Goal: Task Accomplishment & Management: Manage account settings

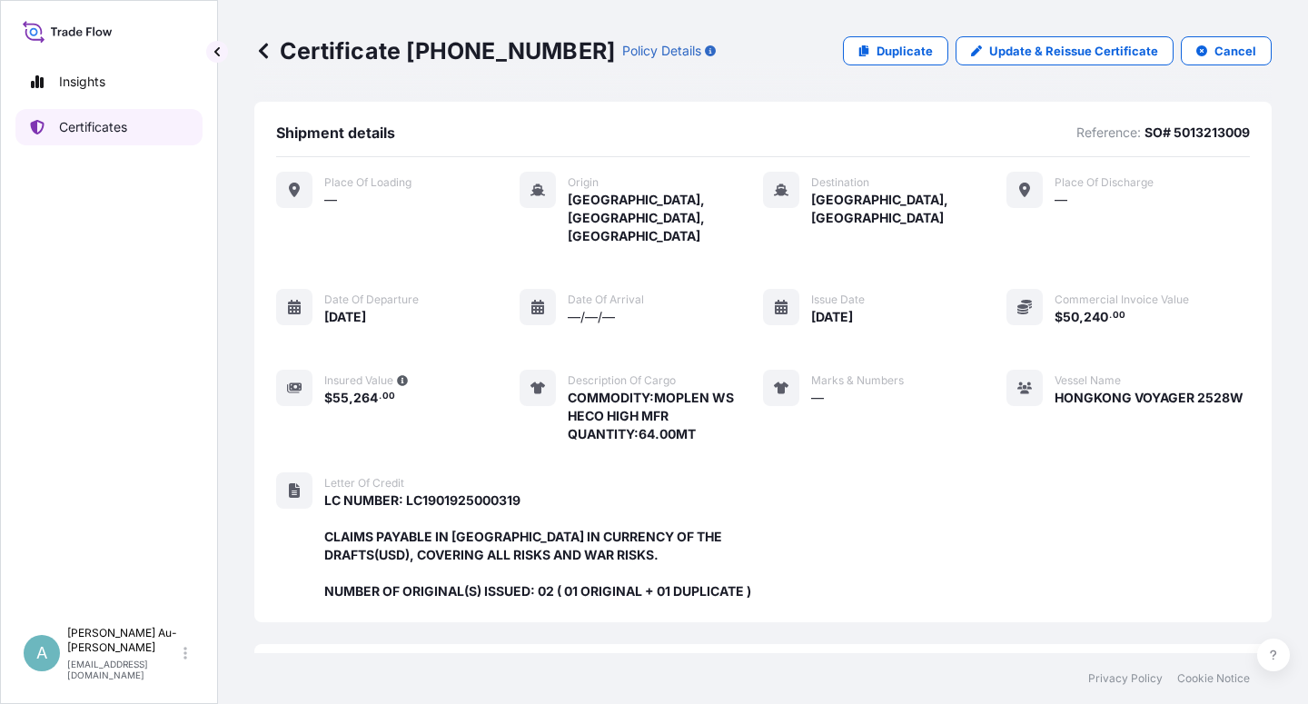
scroll to position [485, 0]
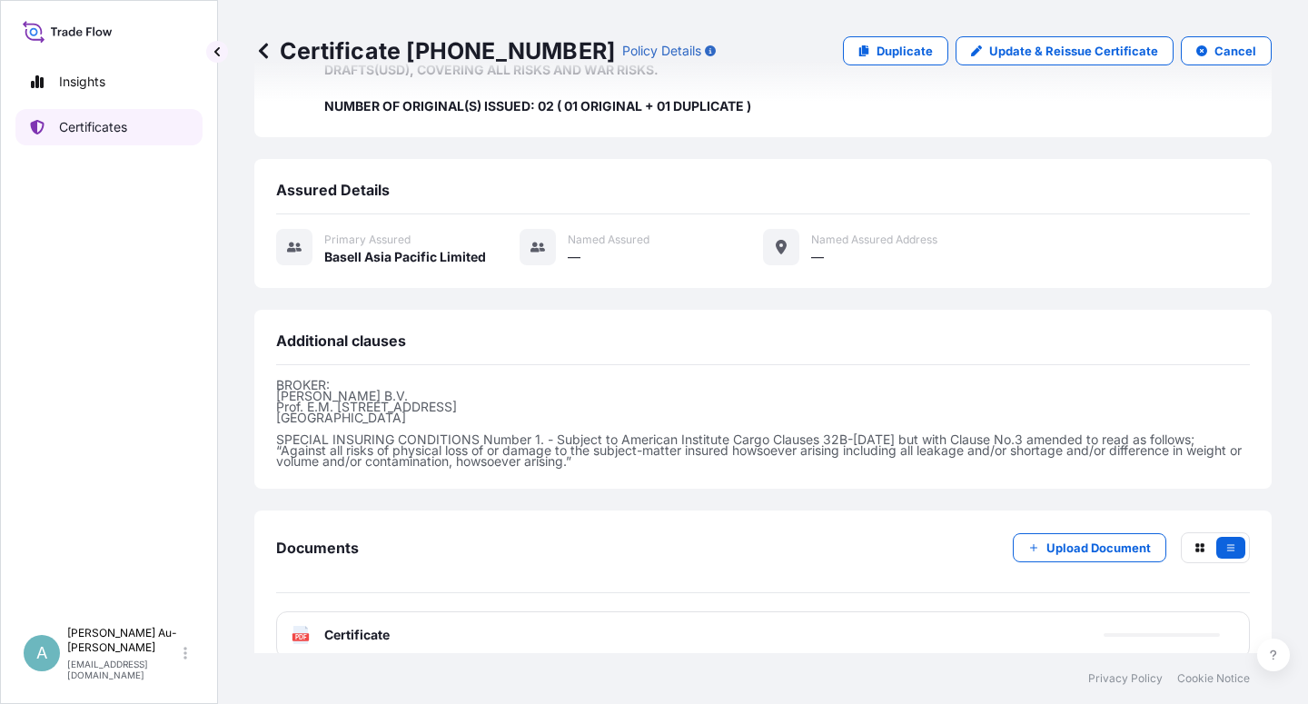
click at [122, 138] on link "Certificates" at bounding box center [108, 127] width 187 height 36
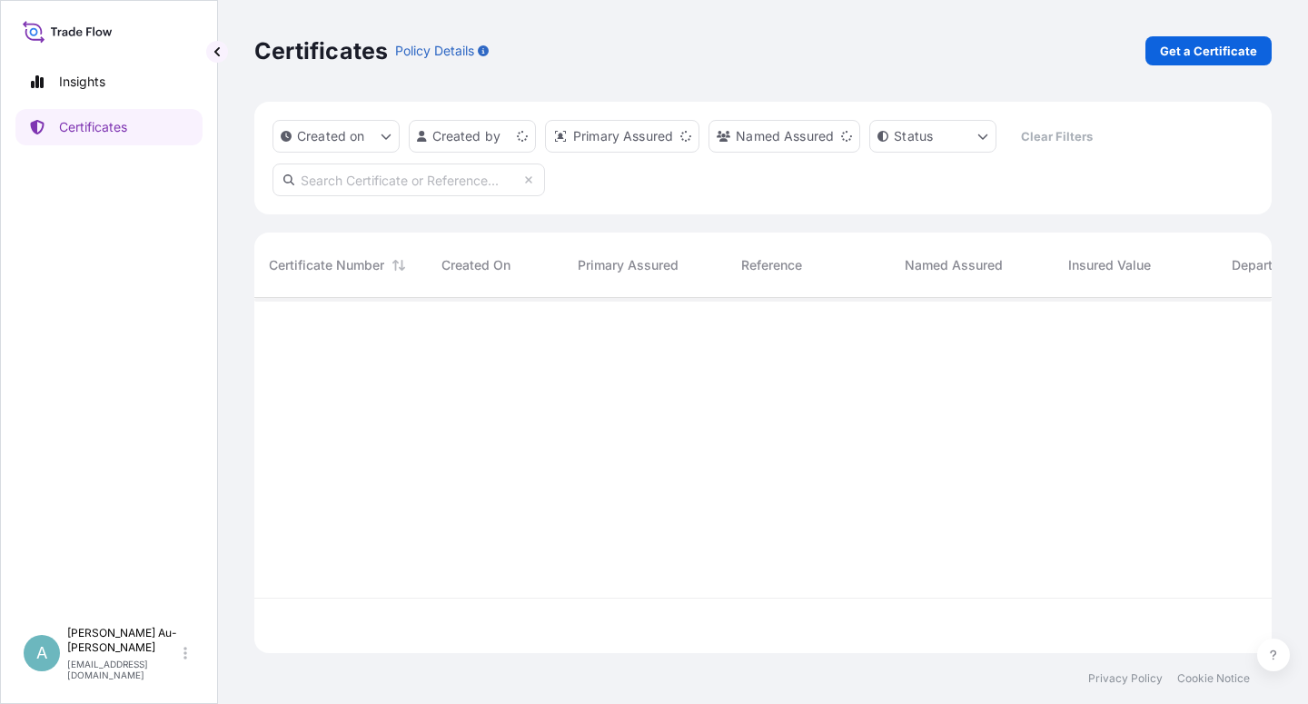
scroll to position [350, 1002]
click at [479, 184] on input "text" at bounding box center [408, 179] width 272 height 33
type input "1514-2"
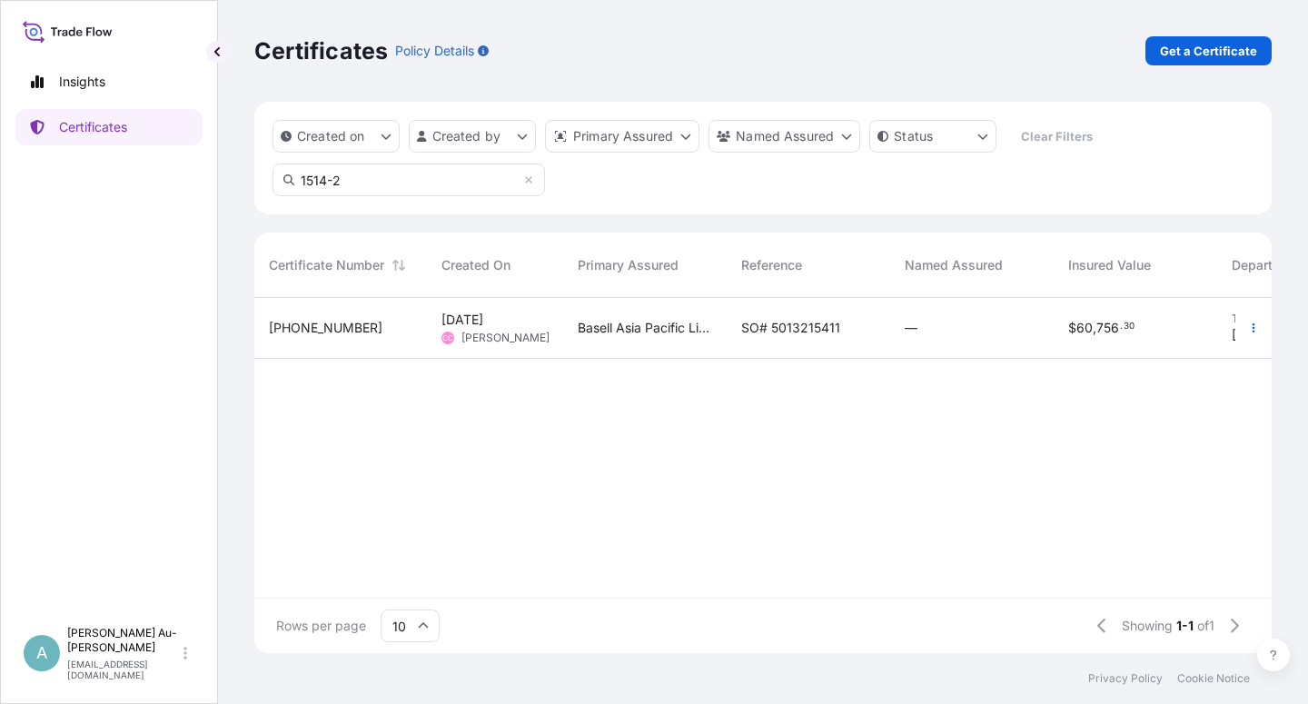
click at [767, 330] on span "SO# 5013215411" at bounding box center [790, 328] width 99 height 18
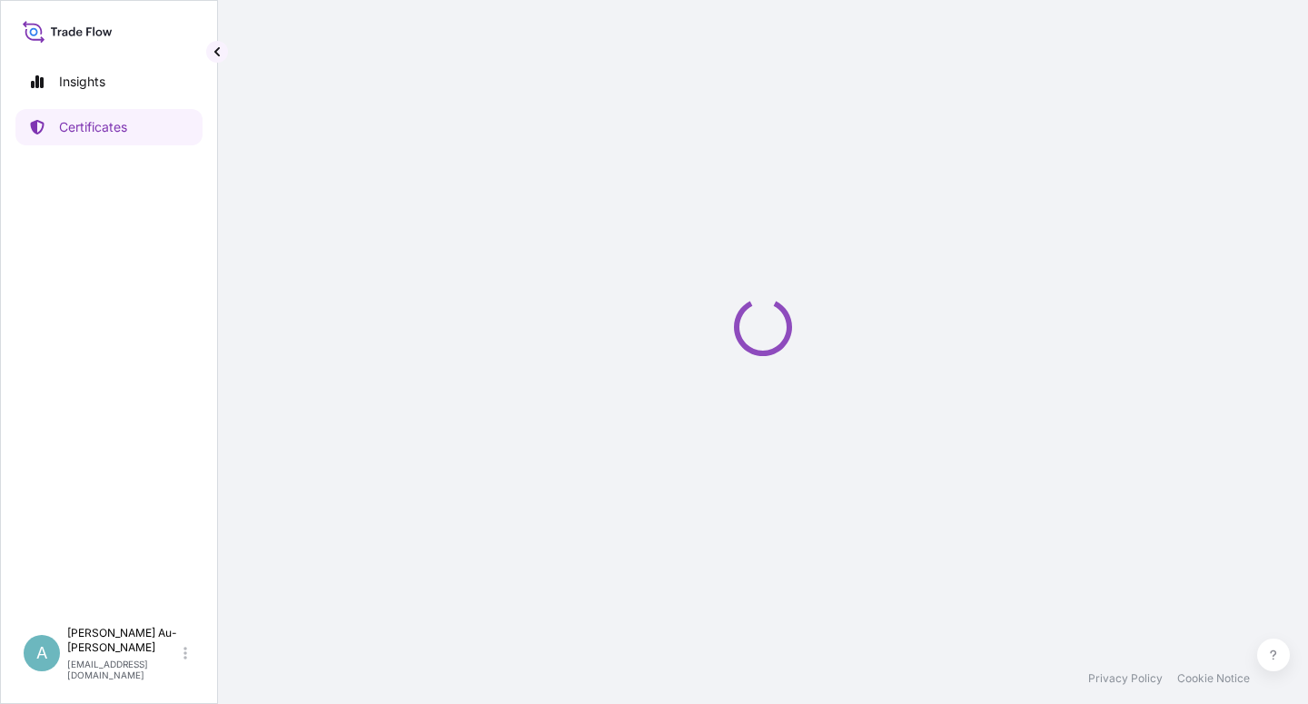
click at [767, 330] on icon "Loading" at bounding box center [763, 327] width 58 height 58
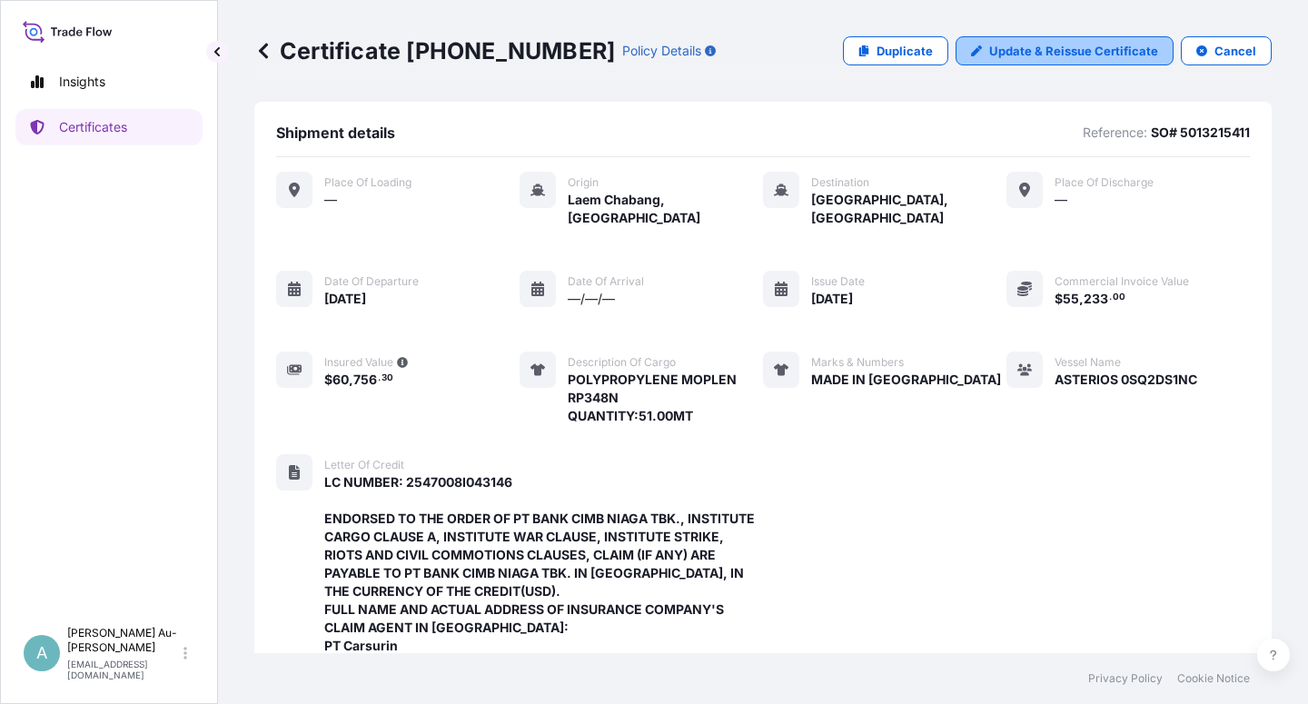
click at [1028, 60] on link "Update & Reissue Certificate" at bounding box center [1064, 50] width 218 height 29
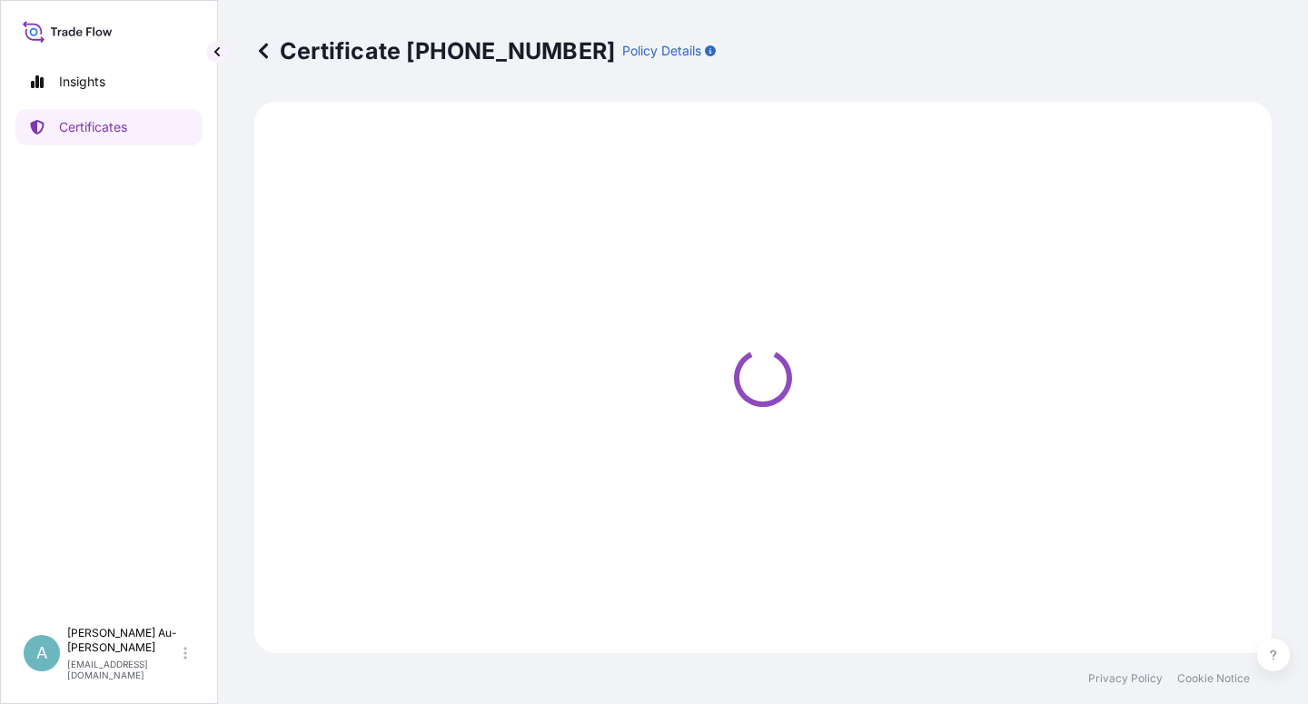
select select "Sea"
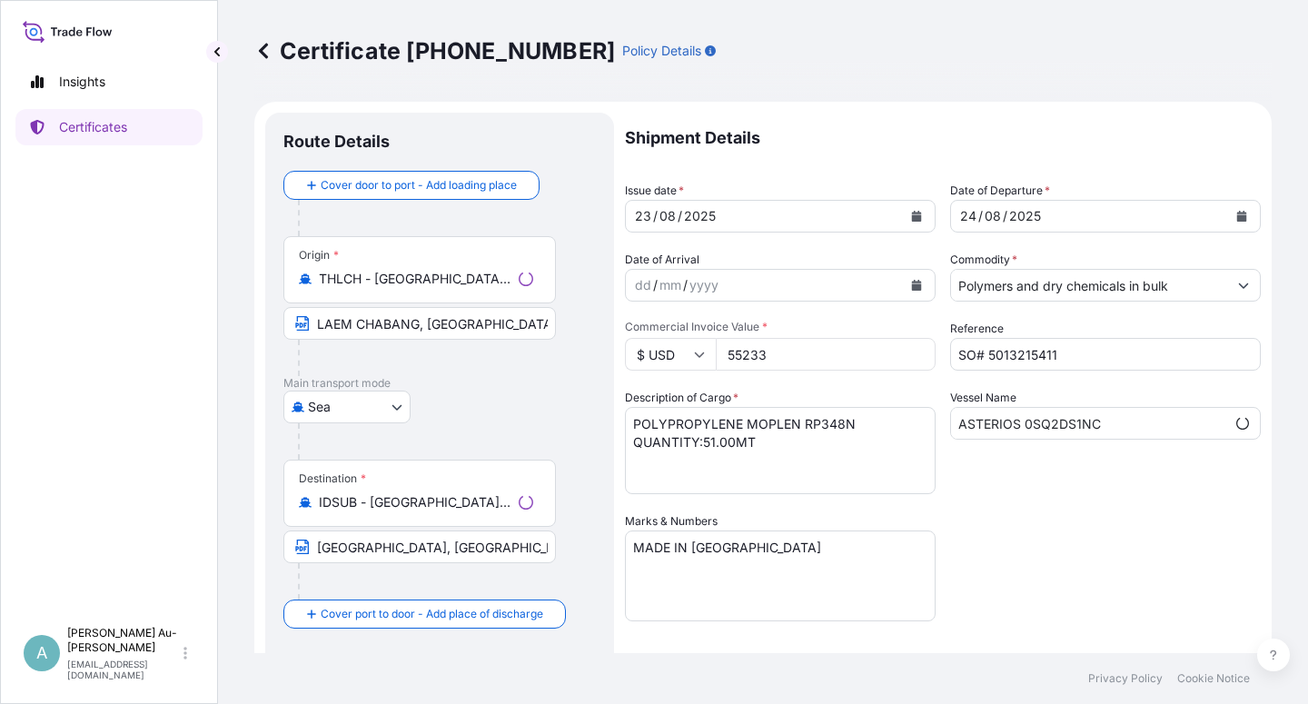
select select "32034"
click at [430, 549] on input "[GEOGRAPHIC_DATA], [GEOGRAPHIC_DATA], [GEOGRAPHIC_DATA]" at bounding box center [419, 546] width 272 height 33
click at [467, 547] on input "[GEOGRAPHIC_DATA], [GEOGRAPHIC_DATA]" at bounding box center [419, 546] width 272 height 33
click at [421, 550] on input "[GEOGRAPHIC_DATA], [GEOGRAPHIC_DATA]" at bounding box center [419, 546] width 272 height 33
click at [410, 554] on input "[GEOGRAPHIC_DATA], [GEOGRAPHIC_DATA]" at bounding box center [419, 546] width 272 height 33
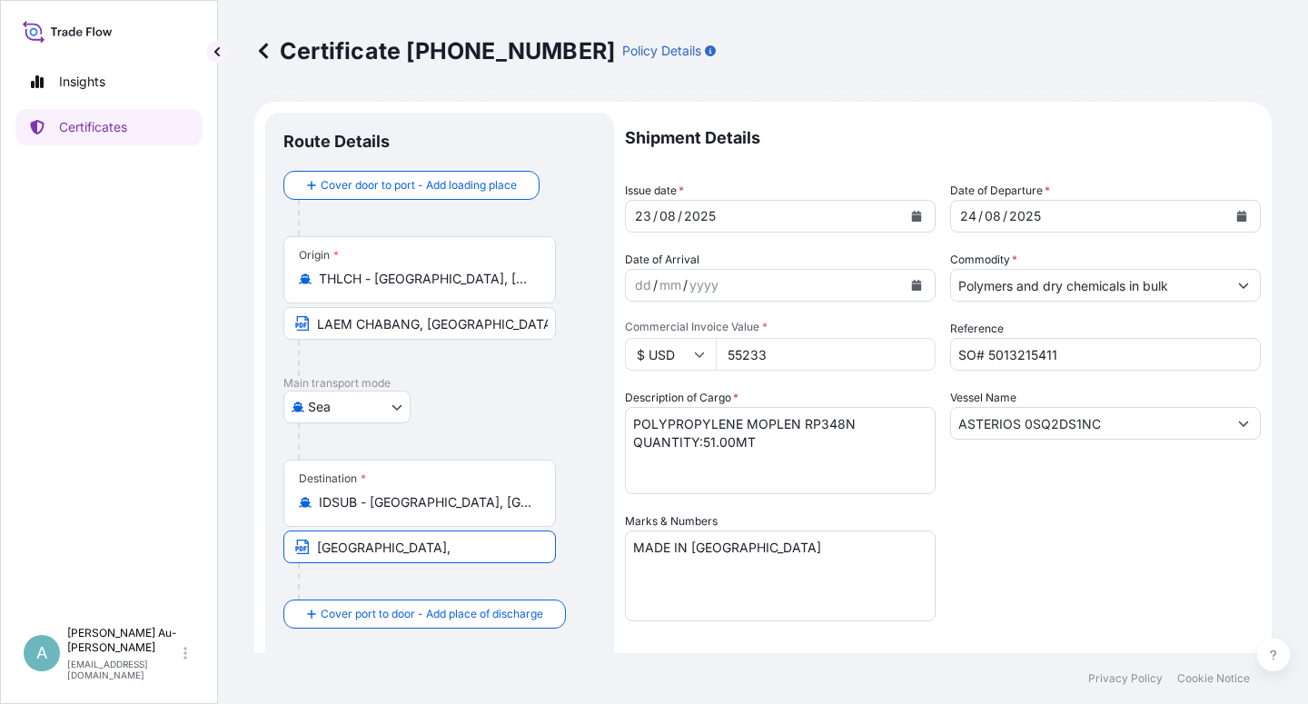
click at [394, 554] on input "[GEOGRAPHIC_DATA], [GEOGRAPHIC_DATA]" at bounding box center [419, 546] width 272 height 33
drag, startPoint x: 386, startPoint y: 555, endPoint x: 416, endPoint y: 554, distance: 30.0
click at [391, 555] on input "[GEOGRAPHIC_DATA], [GEOGRAPHIC_DATA]" at bounding box center [419, 546] width 272 height 33
click at [416, 551] on input "[GEOGRAPHIC_DATA], [GEOGRAPHIC_DATA]" at bounding box center [419, 546] width 272 height 33
click at [390, 551] on input "[GEOGRAPHIC_DATA], [GEOGRAPHIC_DATA]" at bounding box center [419, 546] width 272 height 33
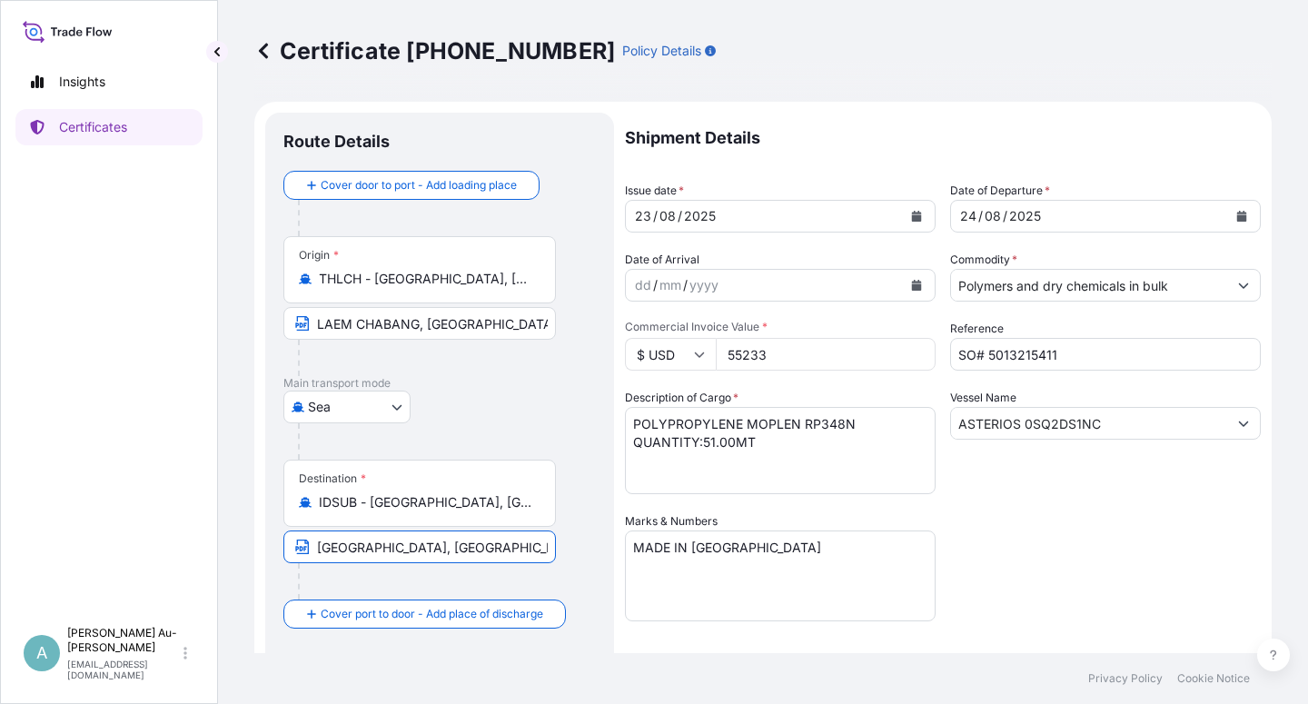
type input "[GEOGRAPHIC_DATA], [GEOGRAPHIC_DATA] [GEOGRAPHIC_DATA]"
click at [1062, 559] on div "Shipment Details Issue date * [DATE] Date of Departure * [DATE] Date of Arrival…" at bounding box center [943, 580] width 636 height 934
click at [1162, 548] on div "Shipment Details Issue date * [DATE] Date of Departure * [DATE] Date of Arrival…" at bounding box center [943, 580] width 636 height 934
click at [1152, 558] on div "Shipment Details Issue date * [DATE] Date of Departure * [DATE] Date of Arrival…" at bounding box center [943, 580] width 636 height 934
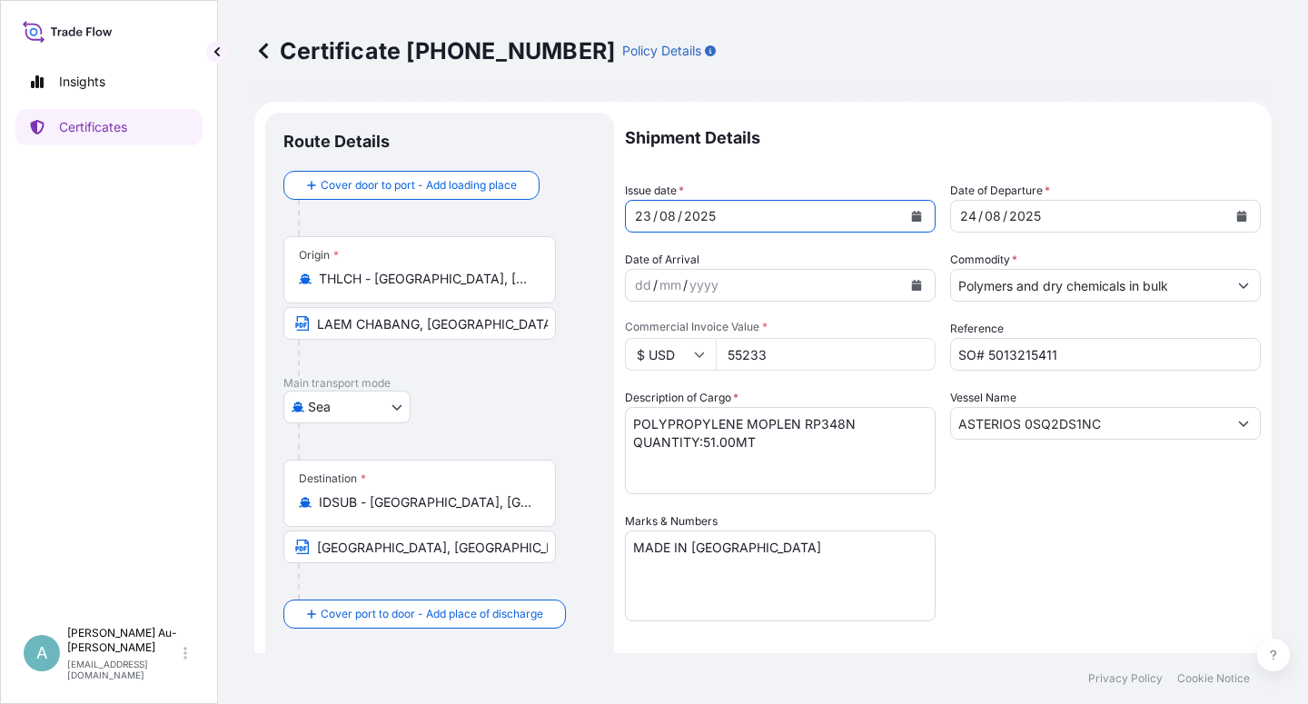
click at [902, 218] on button "Calendar" at bounding box center [916, 216] width 29 height 29
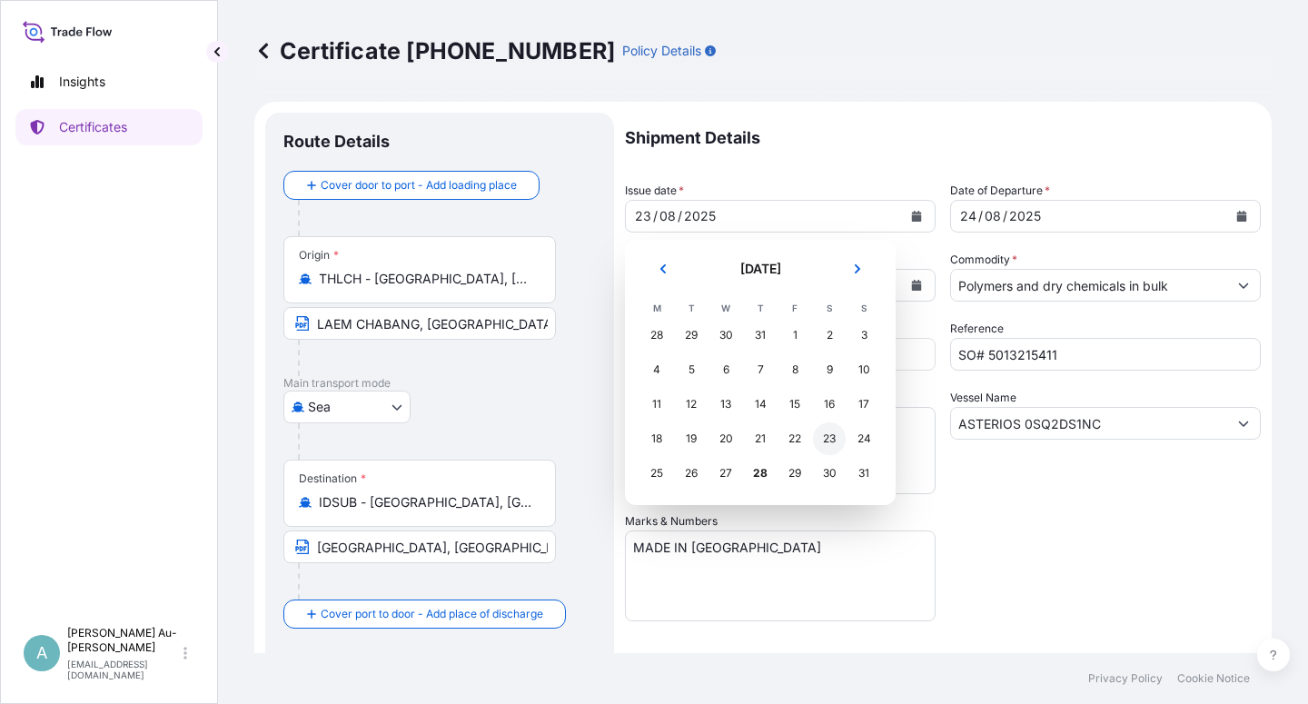
click at [824, 439] on div "23" at bounding box center [829, 438] width 33 height 33
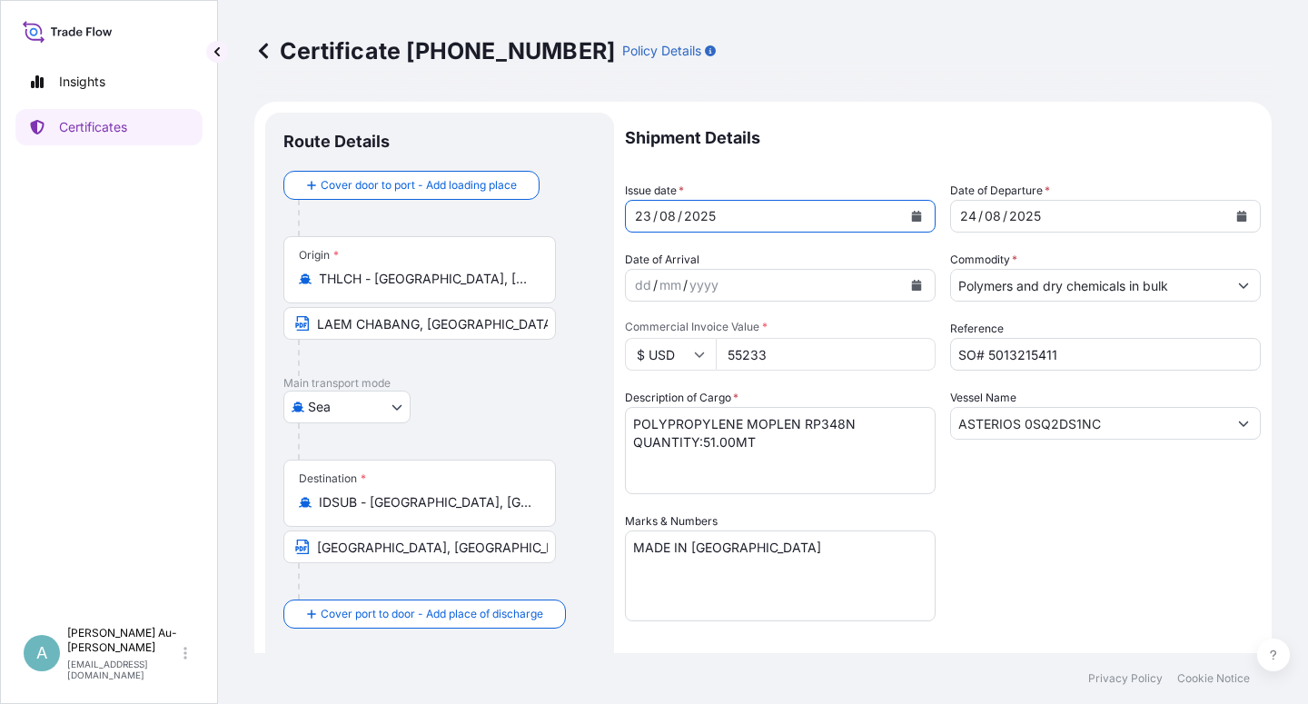
drag, startPoint x: 1046, startPoint y: 541, endPoint x: 1040, endPoint y: 530, distance: 12.6
click at [1046, 540] on div "Shipment Details Issue date * [DATE] Date of Departure * [DATE] Date of Arrival…" at bounding box center [943, 580] width 636 height 934
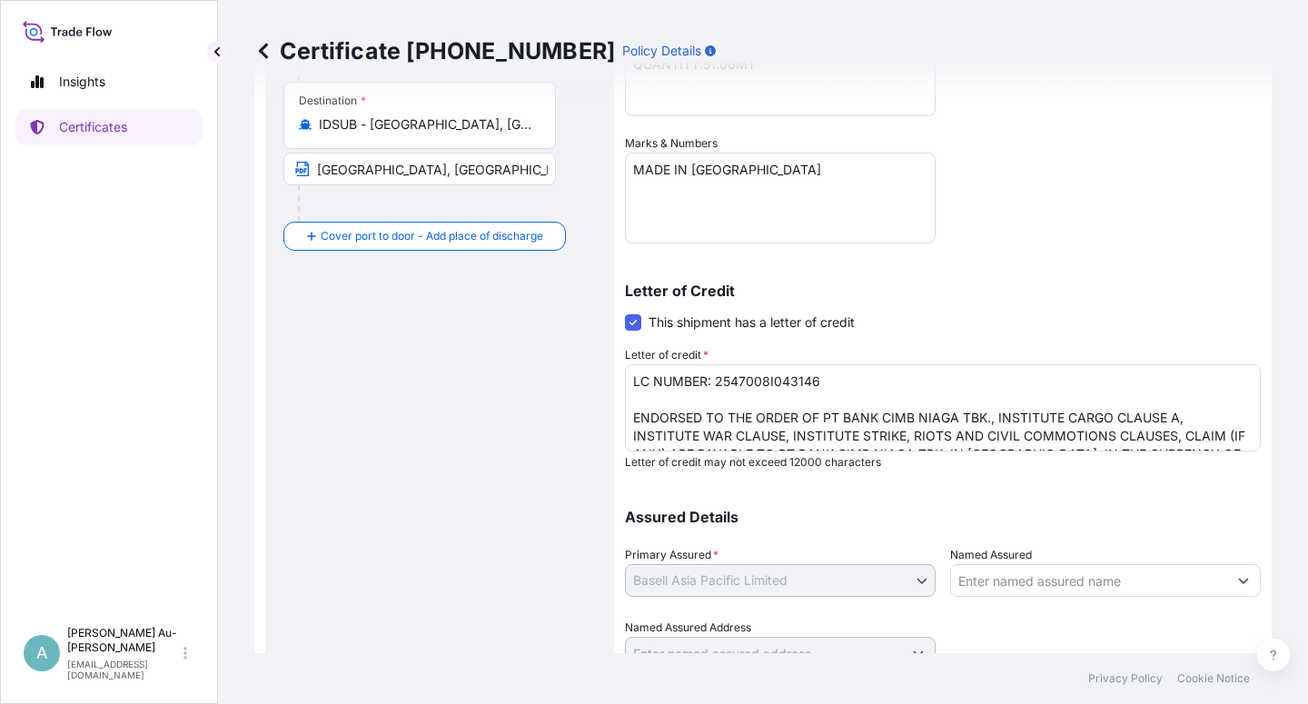
scroll to position [436, 0]
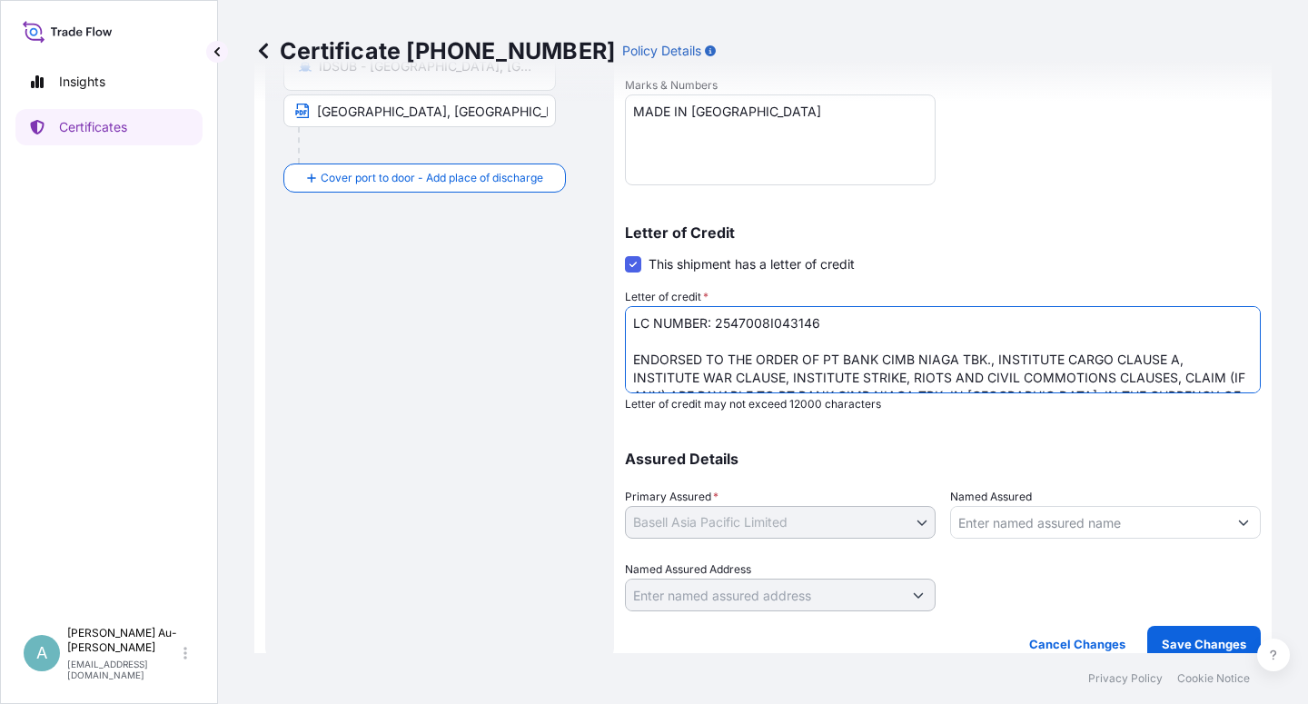
click at [995, 361] on textarea "LC NUMBER: 2547008I043146 ENDORSED TO THE ORDER OF PT BANK CIMB NIAGA TBK., INS…" at bounding box center [943, 349] width 636 height 87
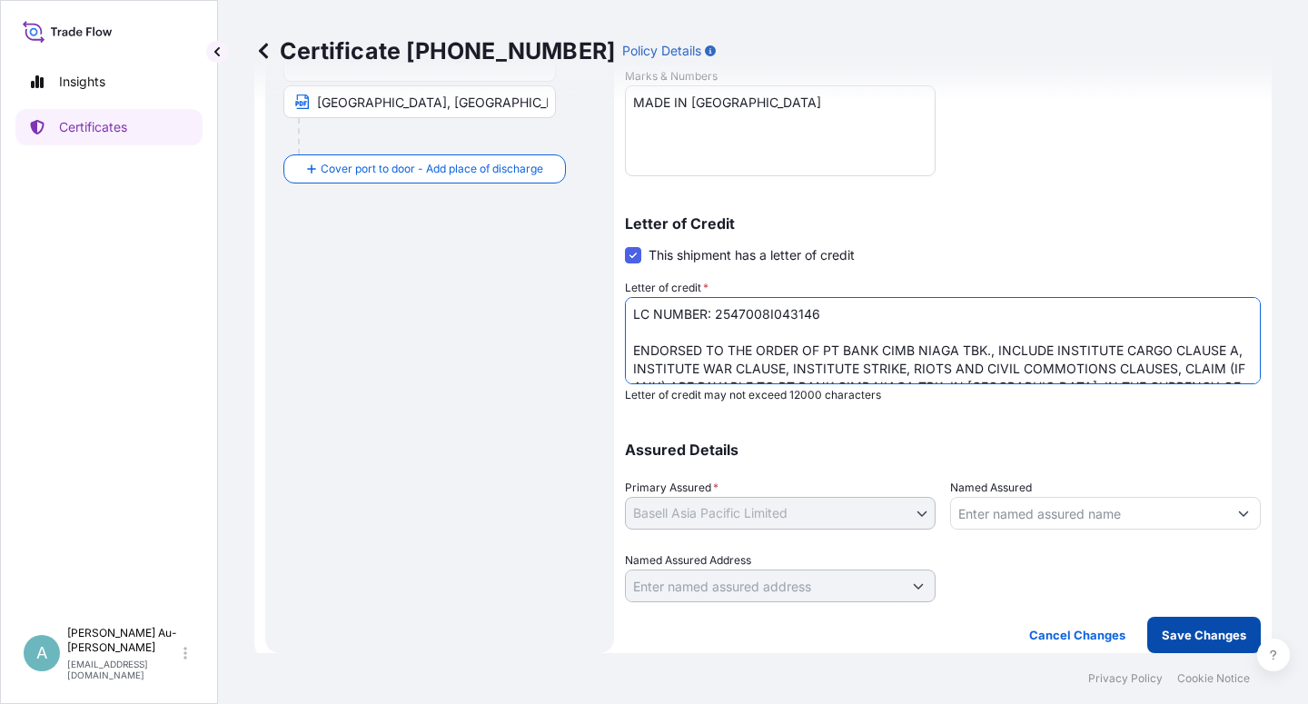
type textarea "LC NUMBER: 2547008I043146 ENDORSED TO THE ORDER OF PT BANK CIMB NIAGA TBK., INC…"
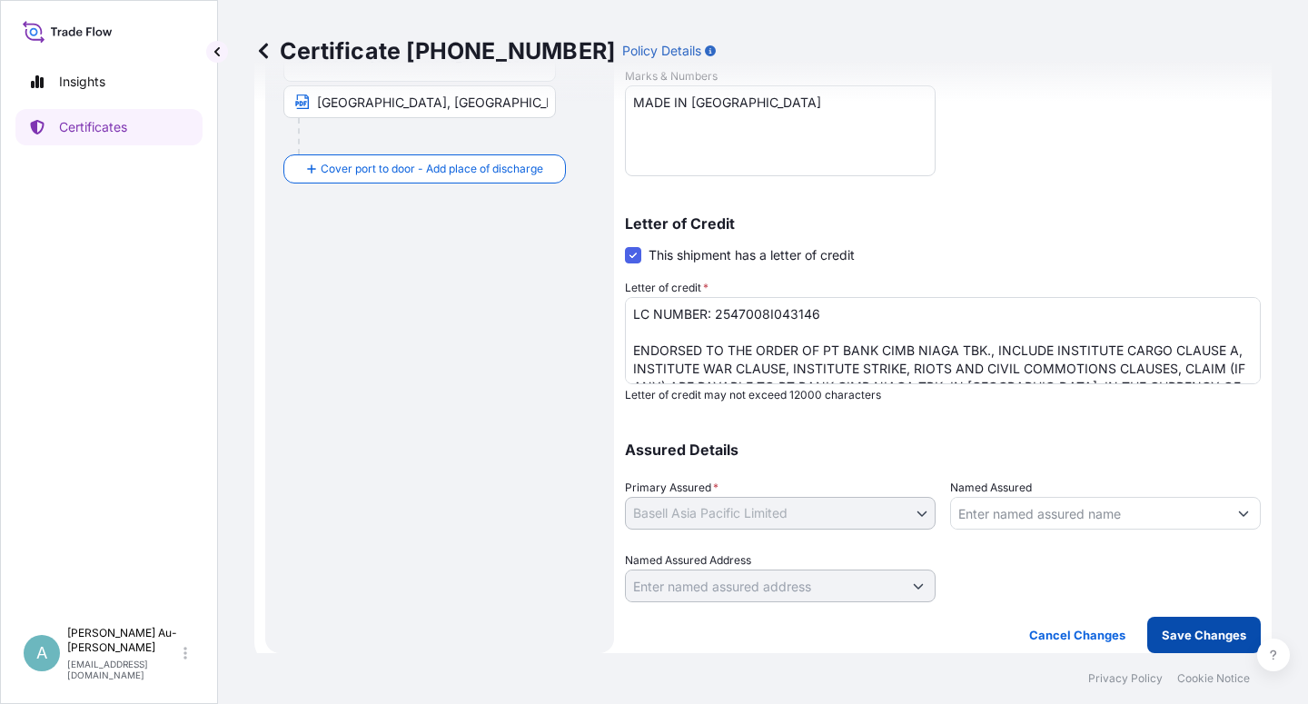
click at [1202, 628] on p "Save Changes" at bounding box center [1203, 635] width 84 height 18
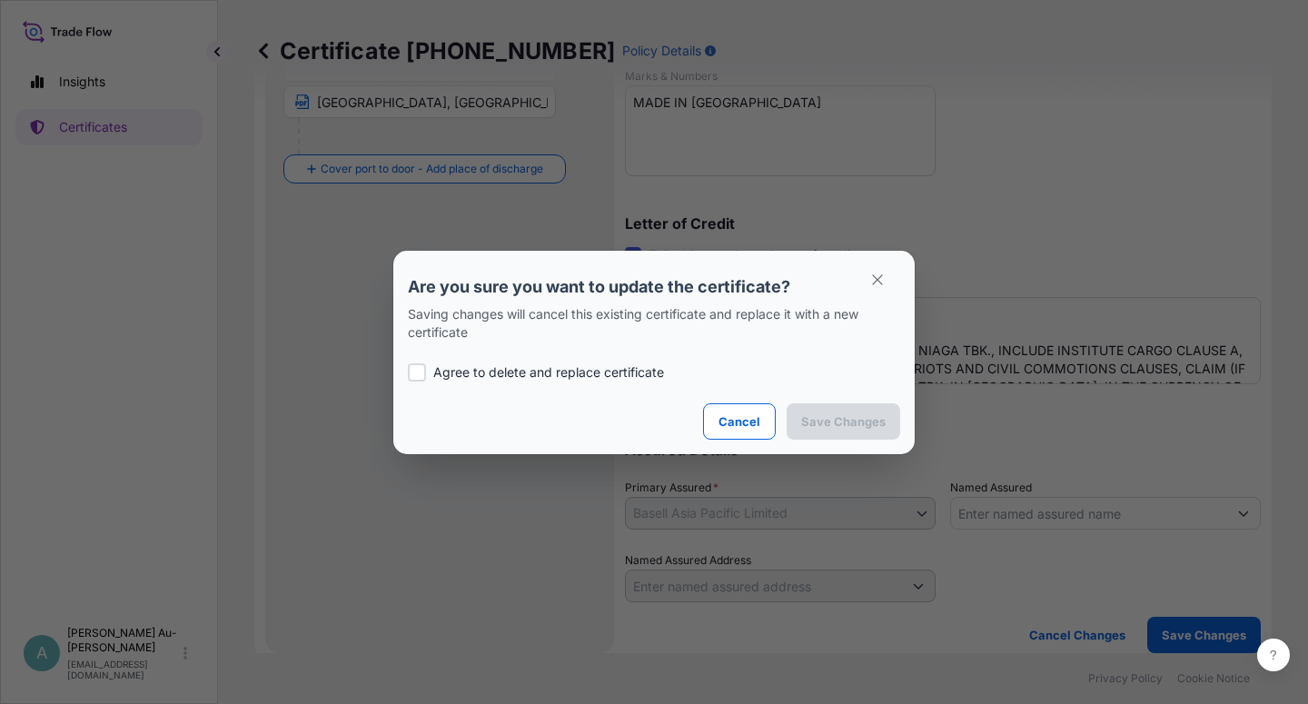
click at [475, 374] on p "Agree to delete and replace certificate" at bounding box center [548, 372] width 231 height 18
checkbox input "true"
click at [852, 435] on button "Save Changes" at bounding box center [843, 421] width 114 height 36
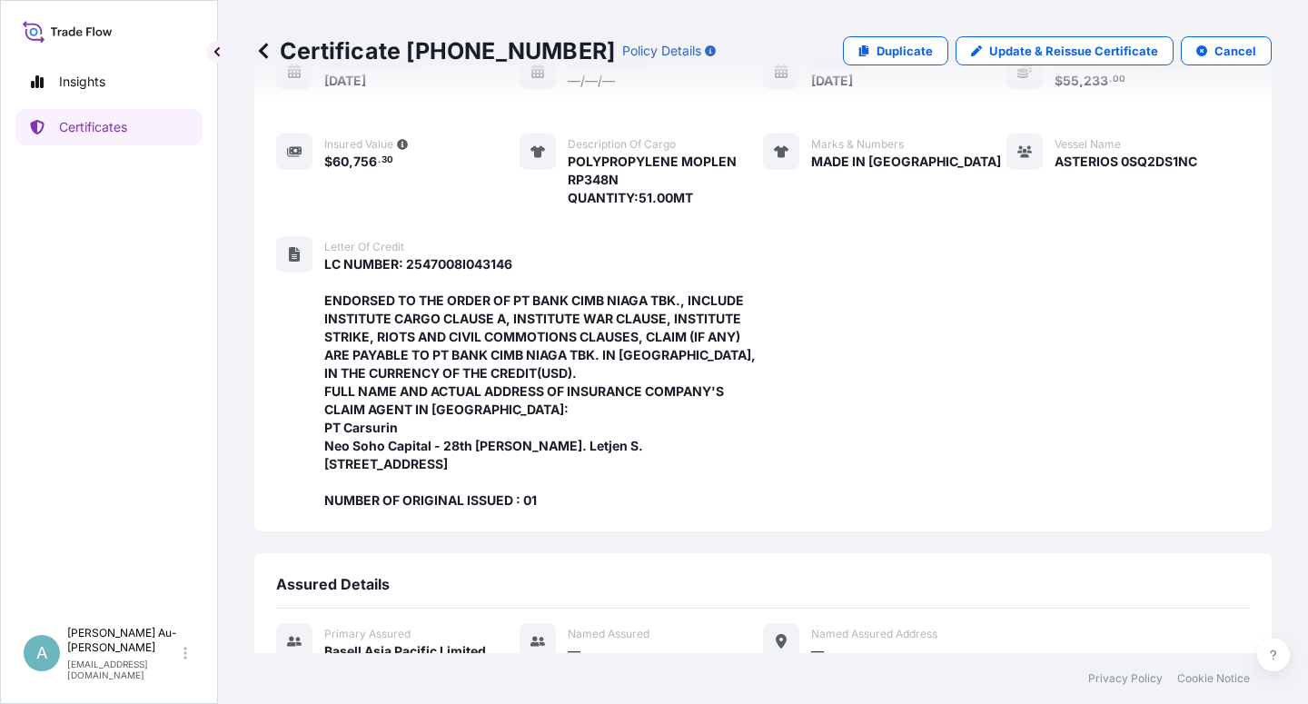
scroll to position [630, 0]
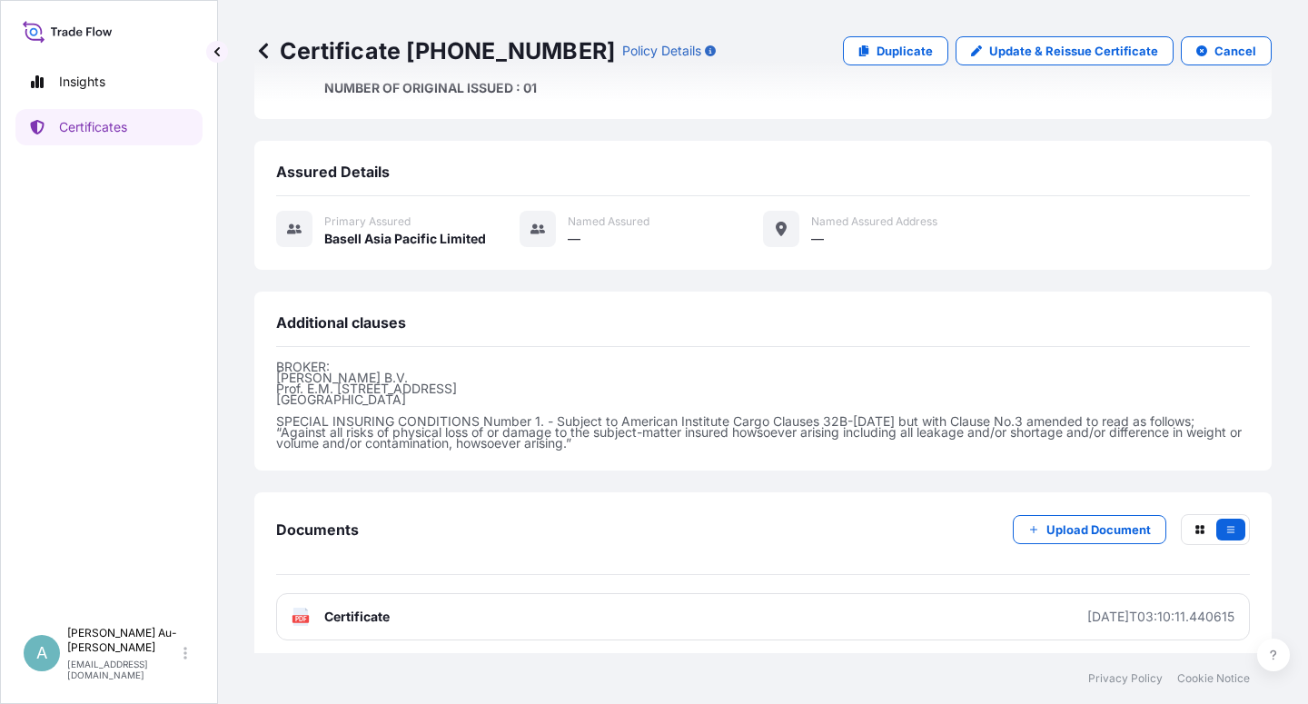
click at [352, 613] on span "Certificate" at bounding box center [356, 617] width 65 height 18
click at [1017, 57] on p "Update & Reissue Certificate" at bounding box center [1073, 51] width 169 height 18
select select "Sea"
select select "32034"
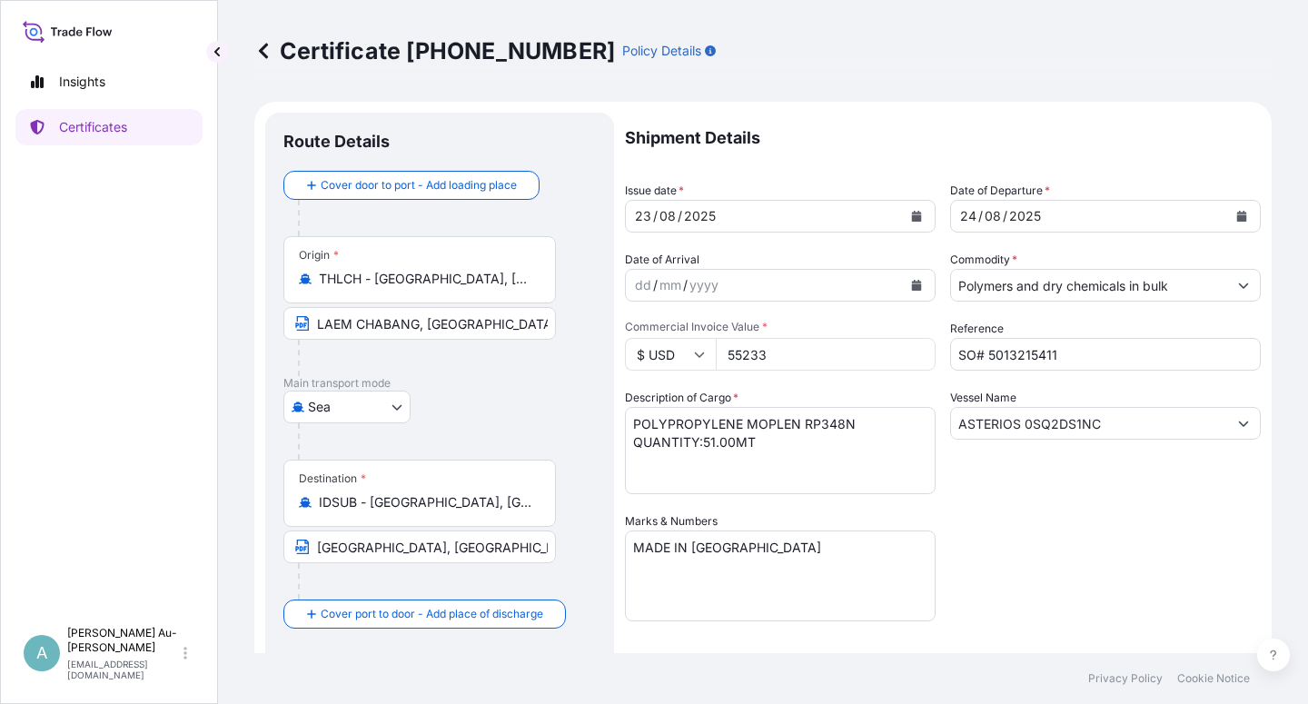
click at [914, 219] on icon "Calendar" at bounding box center [916, 216] width 11 height 11
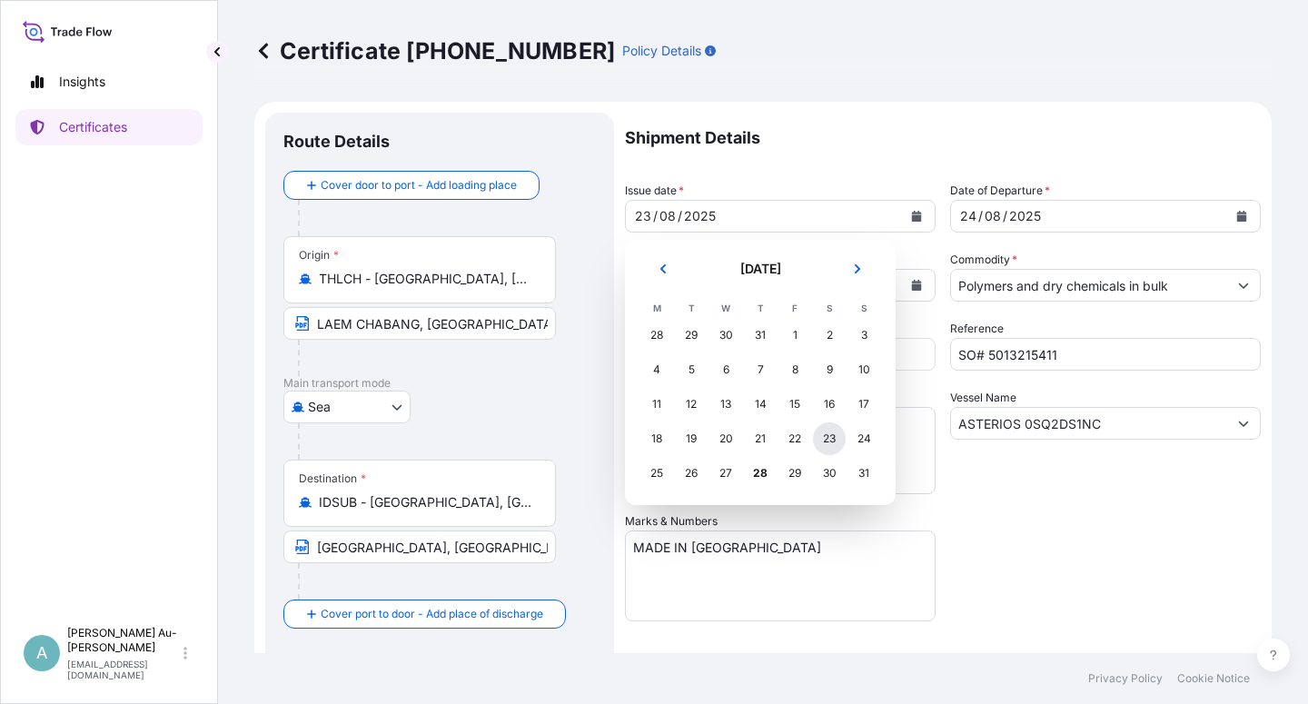
click at [827, 440] on div "23" at bounding box center [829, 438] width 33 height 33
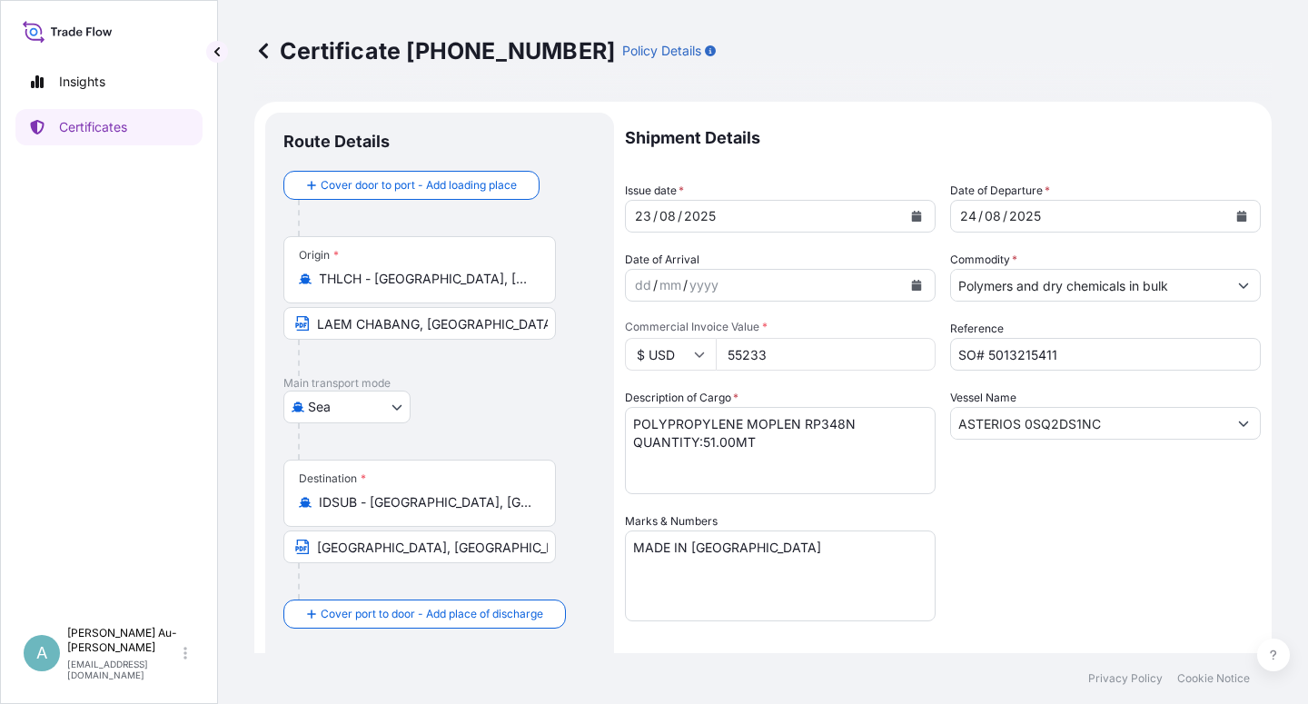
click at [460, 440] on div at bounding box center [447, 441] width 298 height 36
click at [497, 552] on input "[GEOGRAPHIC_DATA], [GEOGRAPHIC_DATA] [GEOGRAPHIC_DATA]" at bounding box center [419, 546] width 272 height 33
click at [519, 531] on input "[GEOGRAPHIC_DATA], [GEOGRAPHIC_DATA] [GEOGRAPHIC_DATA]" at bounding box center [419, 546] width 272 height 33
click at [510, 550] on input "[GEOGRAPHIC_DATA], [GEOGRAPHIC_DATA] [GEOGRAPHIC_DATA]" at bounding box center [419, 546] width 272 height 33
click at [525, 529] on div "Destination * IDSUB - [GEOGRAPHIC_DATA], [GEOGRAPHIC_DATA] [GEOGRAPHIC_DATA], […" at bounding box center [439, 529] width 312 height 140
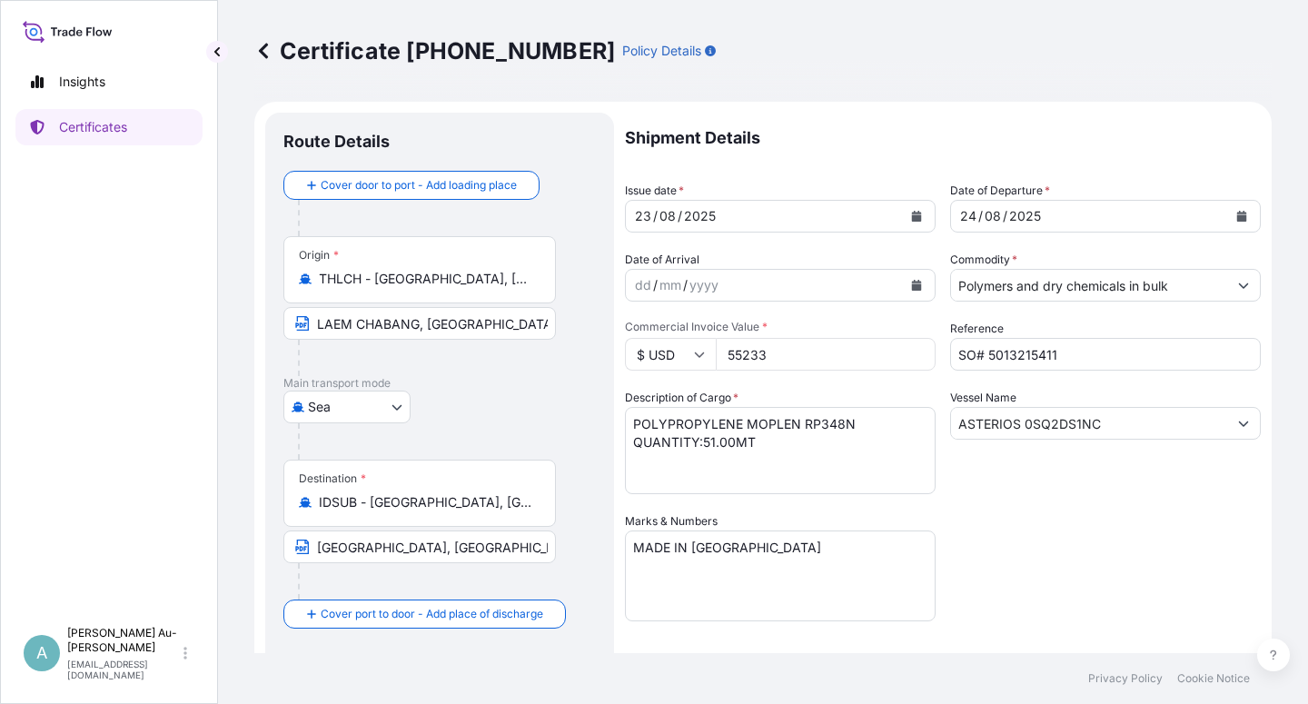
click at [496, 547] on input "[GEOGRAPHIC_DATA], [GEOGRAPHIC_DATA] [GEOGRAPHIC_DATA]" at bounding box center [419, 546] width 272 height 33
type input "[GEOGRAPHIC_DATA], [GEOGRAPHIC_DATA]"
click at [1083, 510] on div "Shipment Details Issue date * [DATE] Date of Departure * [DATE] Date of Arrival…" at bounding box center [943, 580] width 636 height 934
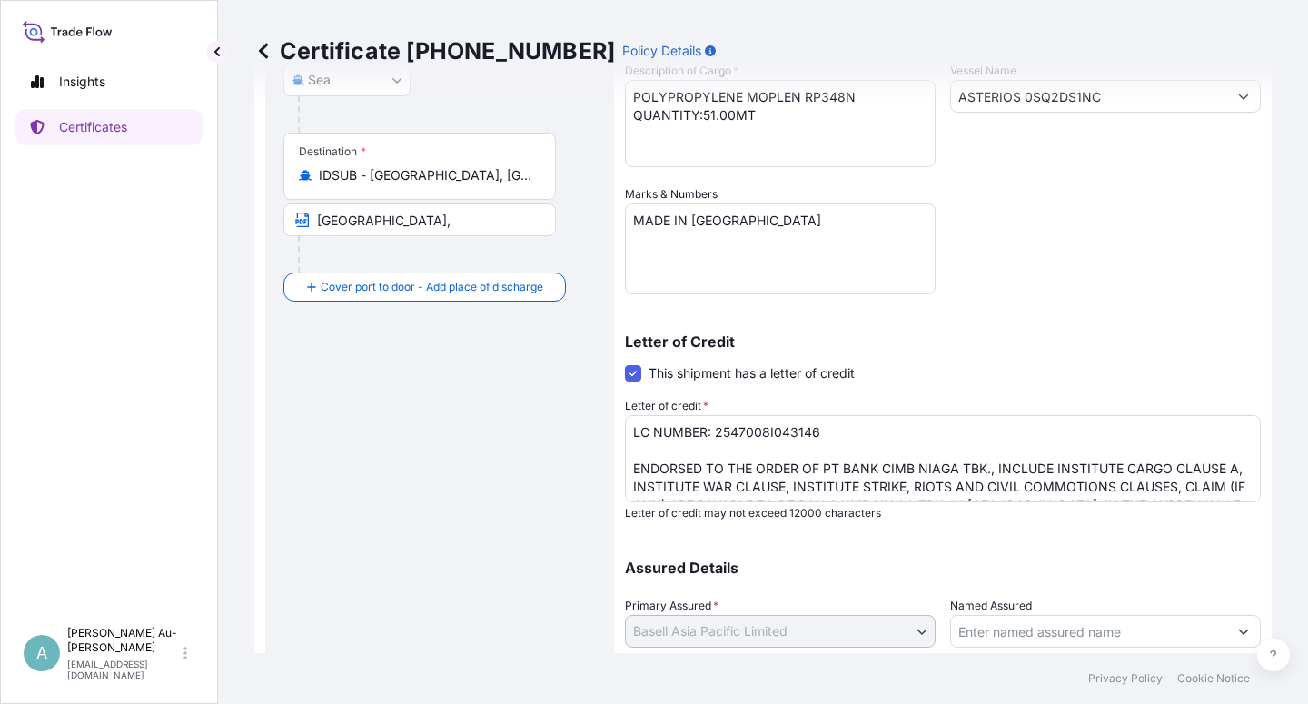
scroll to position [445, 0]
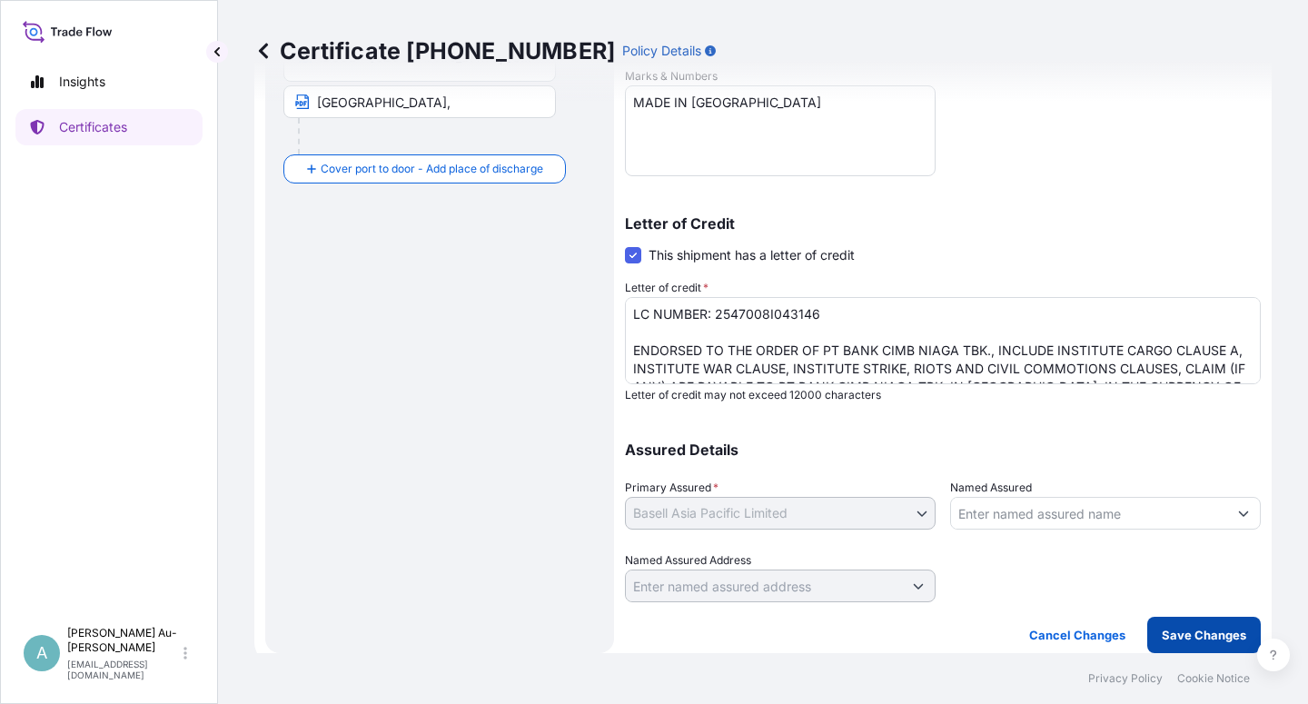
click at [1192, 630] on p "Save Changes" at bounding box center [1203, 635] width 84 height 18
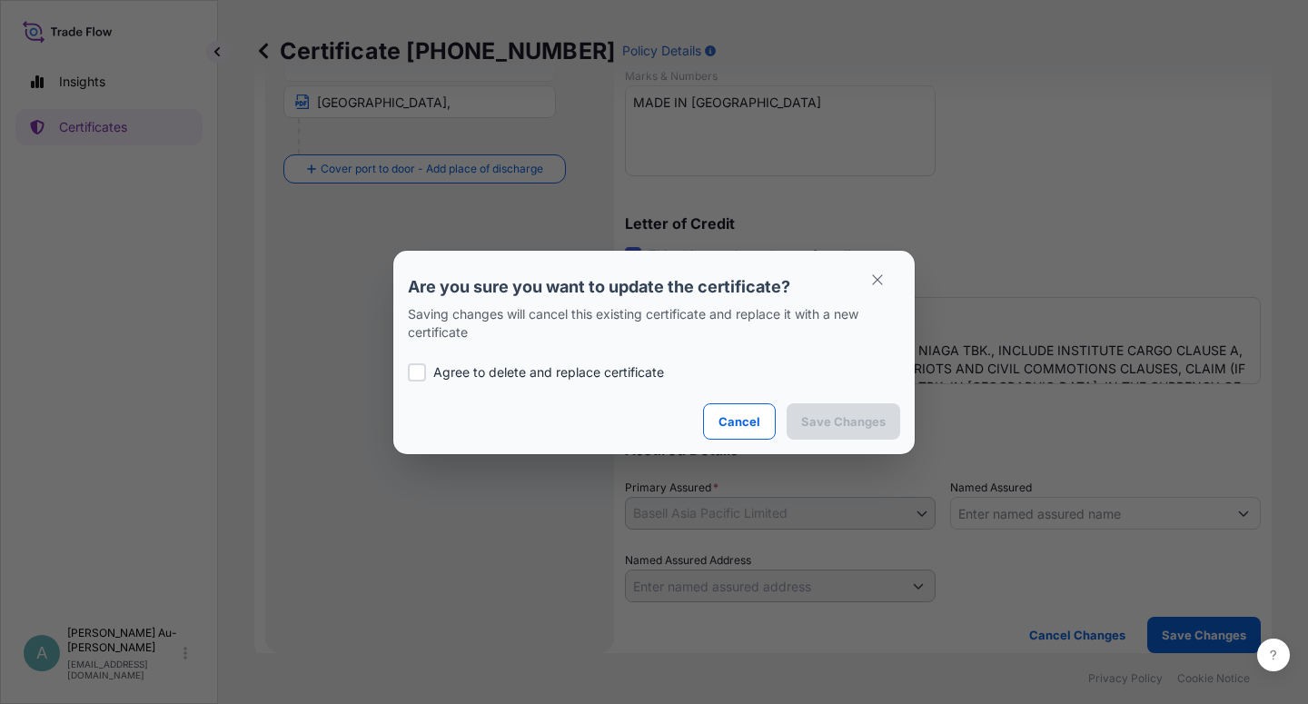
click at [530, 378] on p "Agree to delete and replace certificate" at bounding box center [548, 372] width 231 height 18
checkbox input "true"
click at [866, 429] on p "Save Changes" at bounding box center [843, 421] width 84 height 18
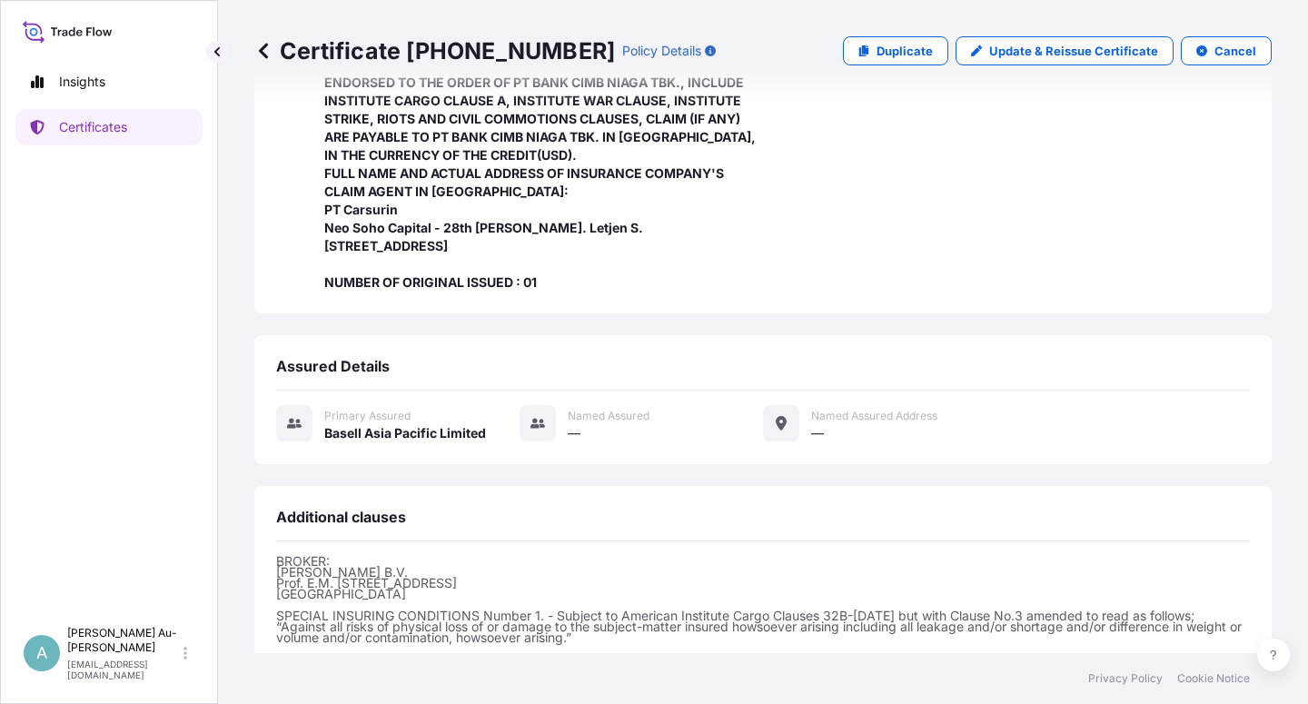
scroll to position [630, 0]
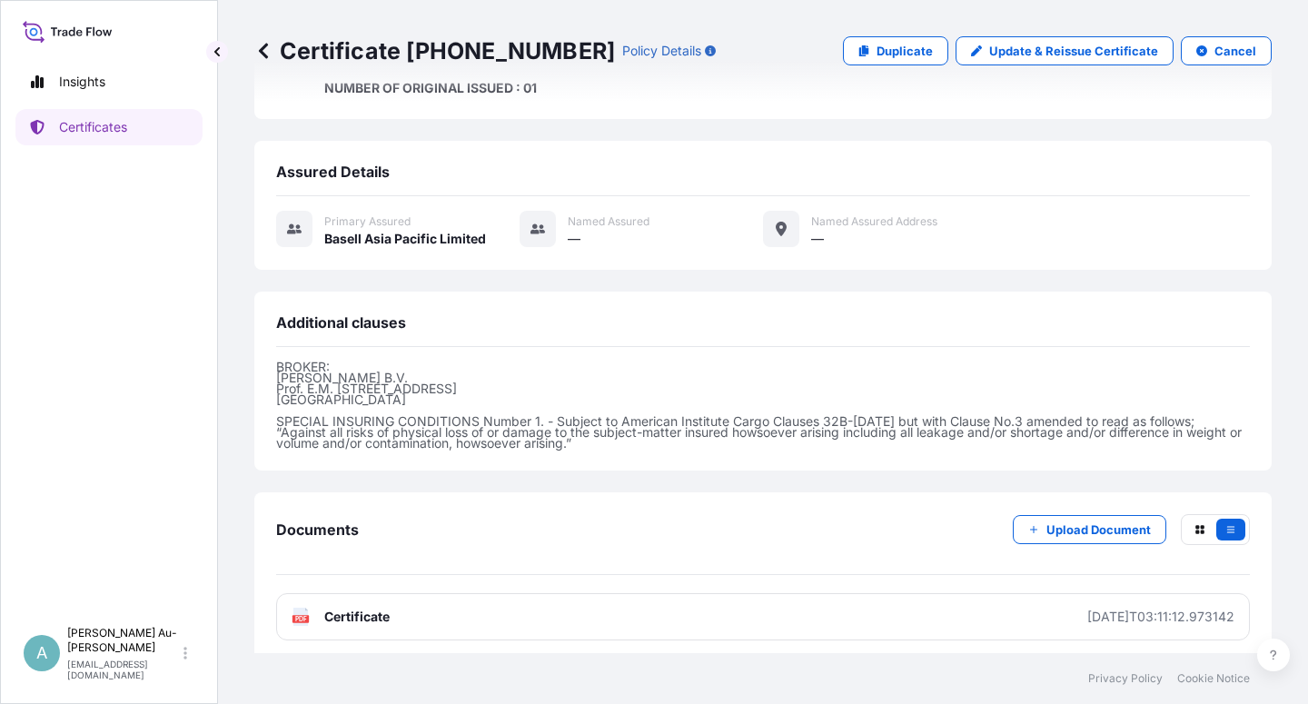
click at [367, 612] on span "Certificate" at bounding box center [356, 617] width 65 height 18
